Goal: Use online tool/utility: Utilize a website feature to perform a specific function

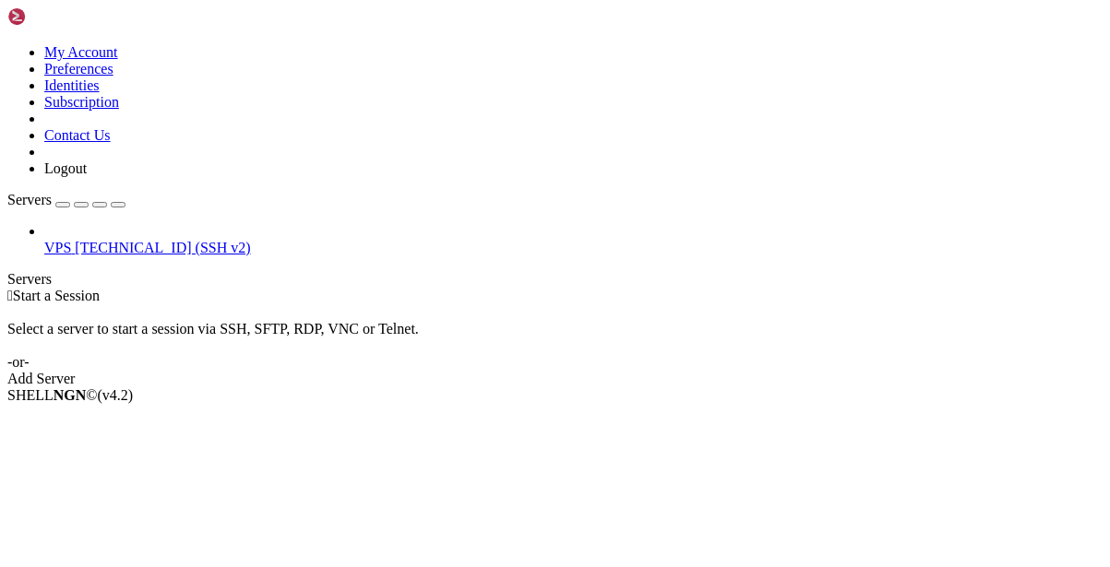
click at [77, 240] on span "[TECHNICAL_ID] (SSH v2)" at bounding box center [162, 248] width 175 height 16
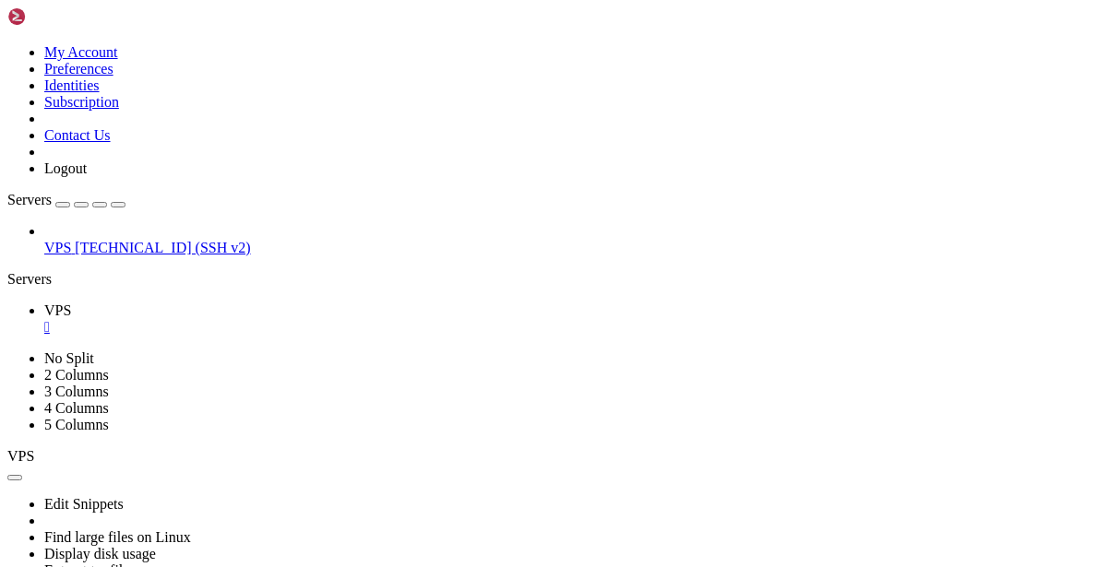
drag, startPoint x: 274, startPoint y: 433, endPoint x: 501, endPoint y: 519, distance: 243.0
